Goal: Task Accomplishment & Management: Use online tool/utility

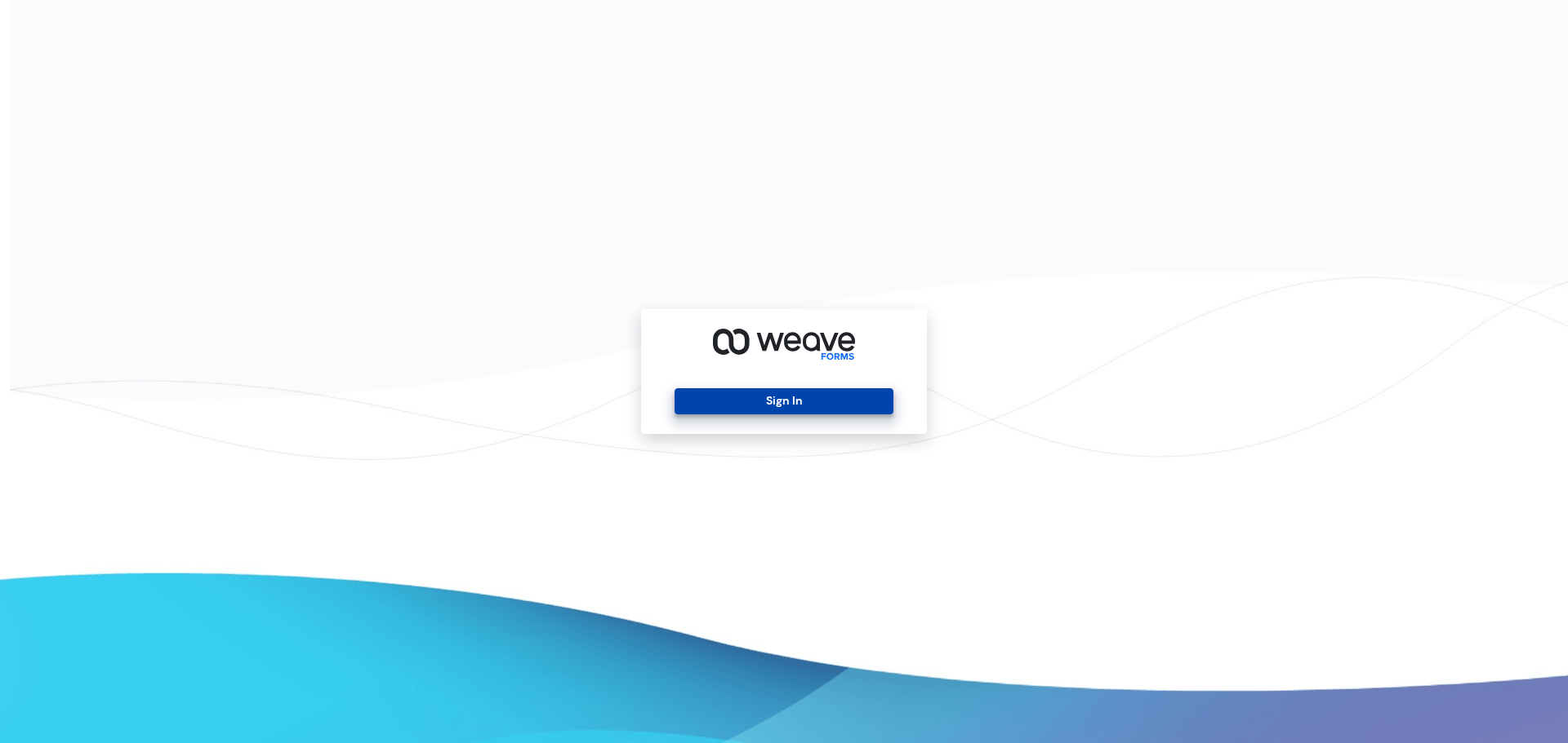
click at [802, 404] on button "Sign In" at bounding box center [783, 401] width 218 height 26
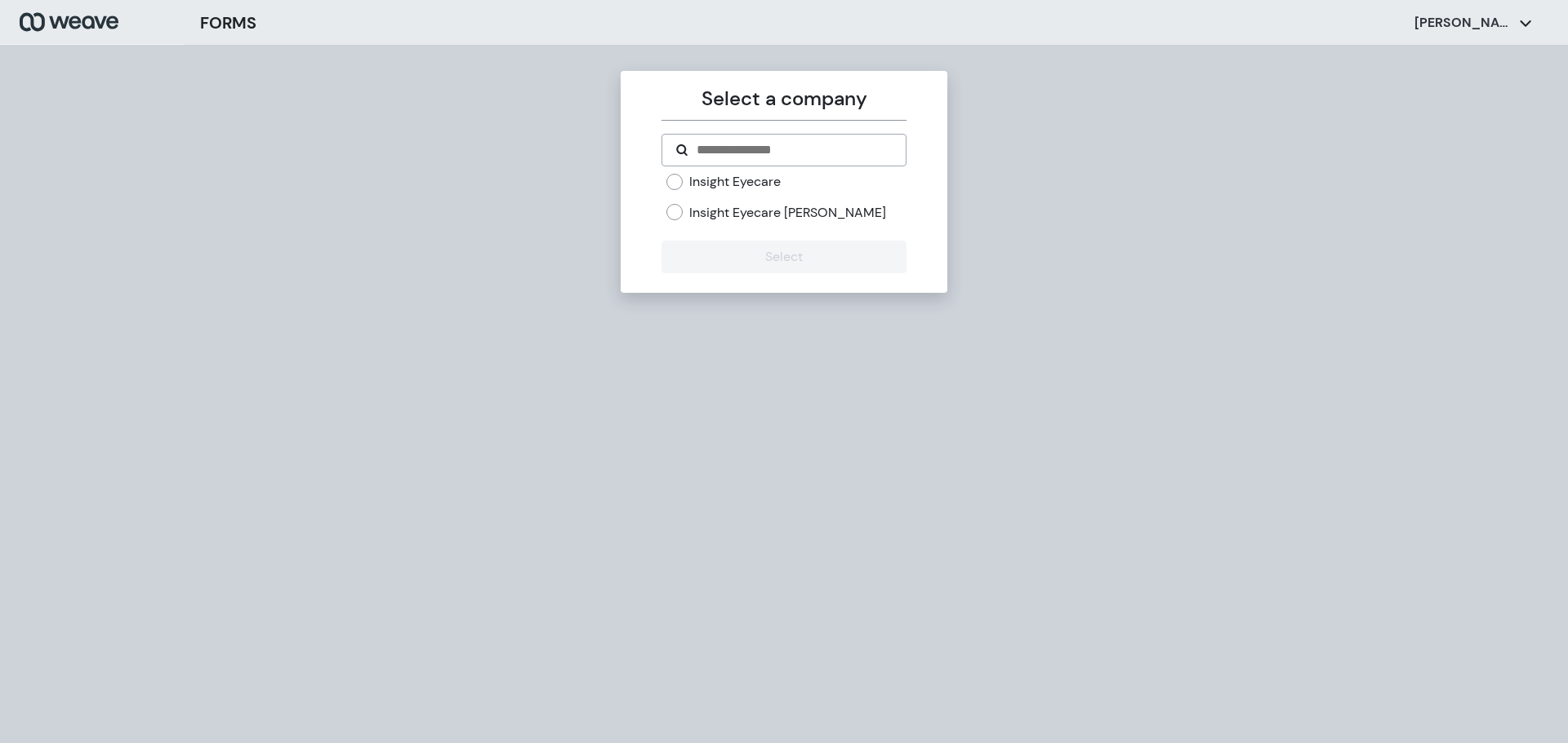
click at [738, 186] on label "Insight Eyecare" at bounding box center [735, 182] width 92 height 18
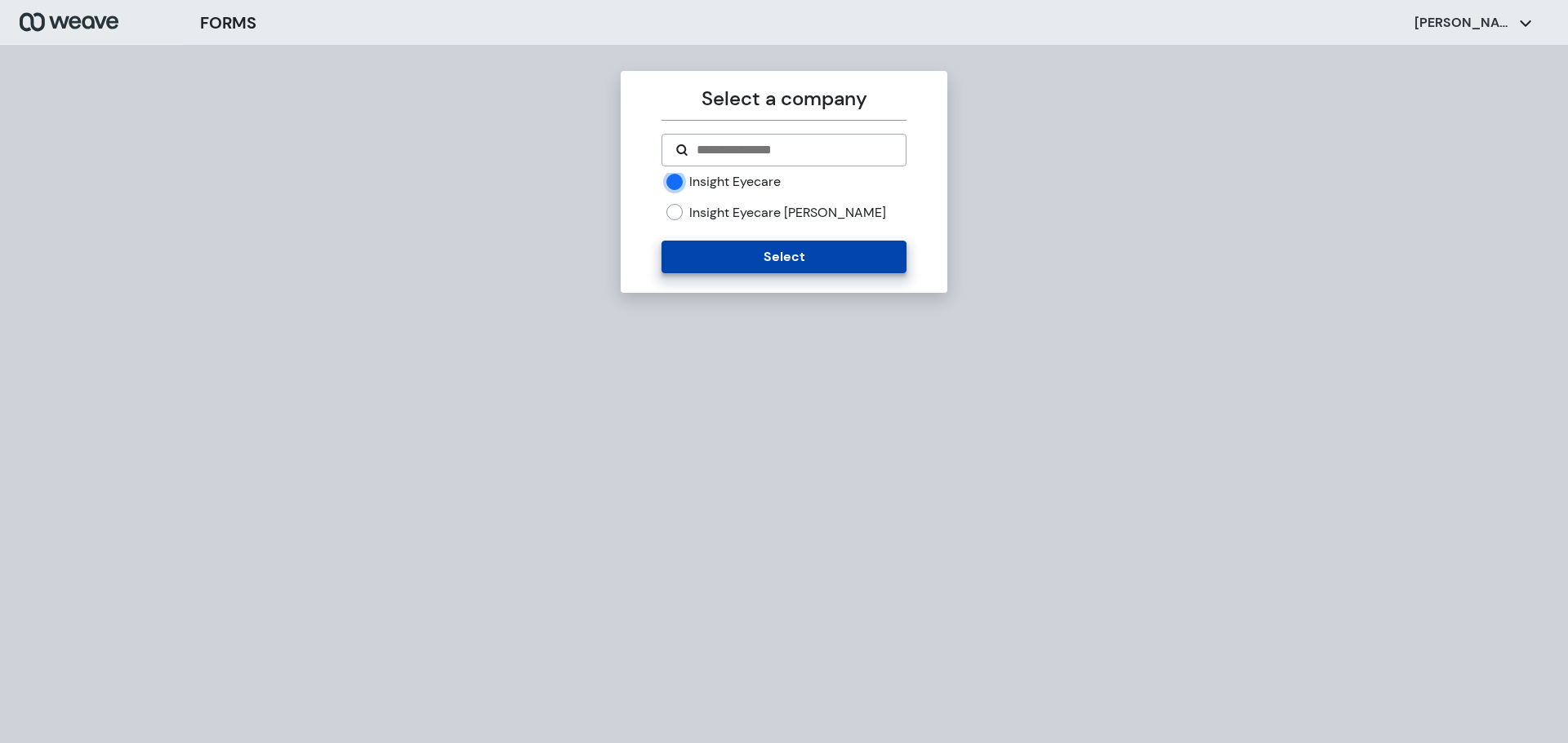
click at [725, 255] on button "Select" at bounding box center [784, 257] width 244 height 32
